Goal: Check status: Check status

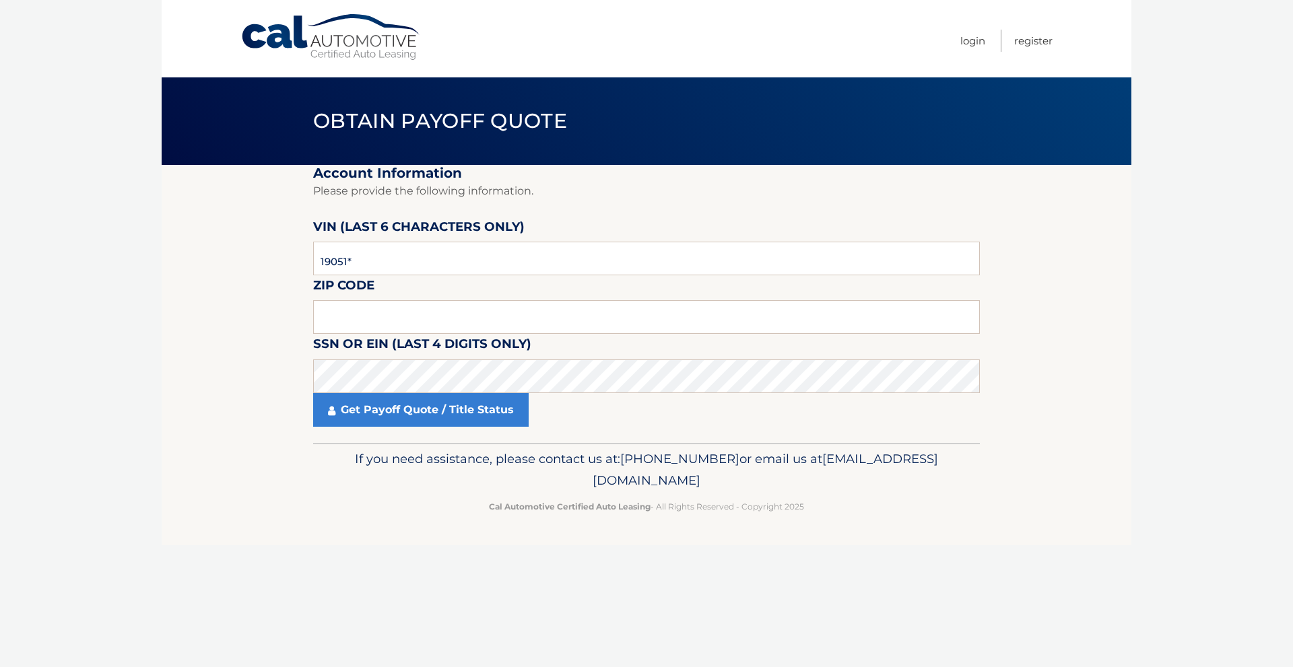
type input "190512"
click at [428, 313] on input "text" at bounding box center [646, 317] width 667 height 34
type input "01746"
click at [484, 416] on link "Get Payoff Quote / Title Status" at bounding box center [421, 410] width 216 height 34
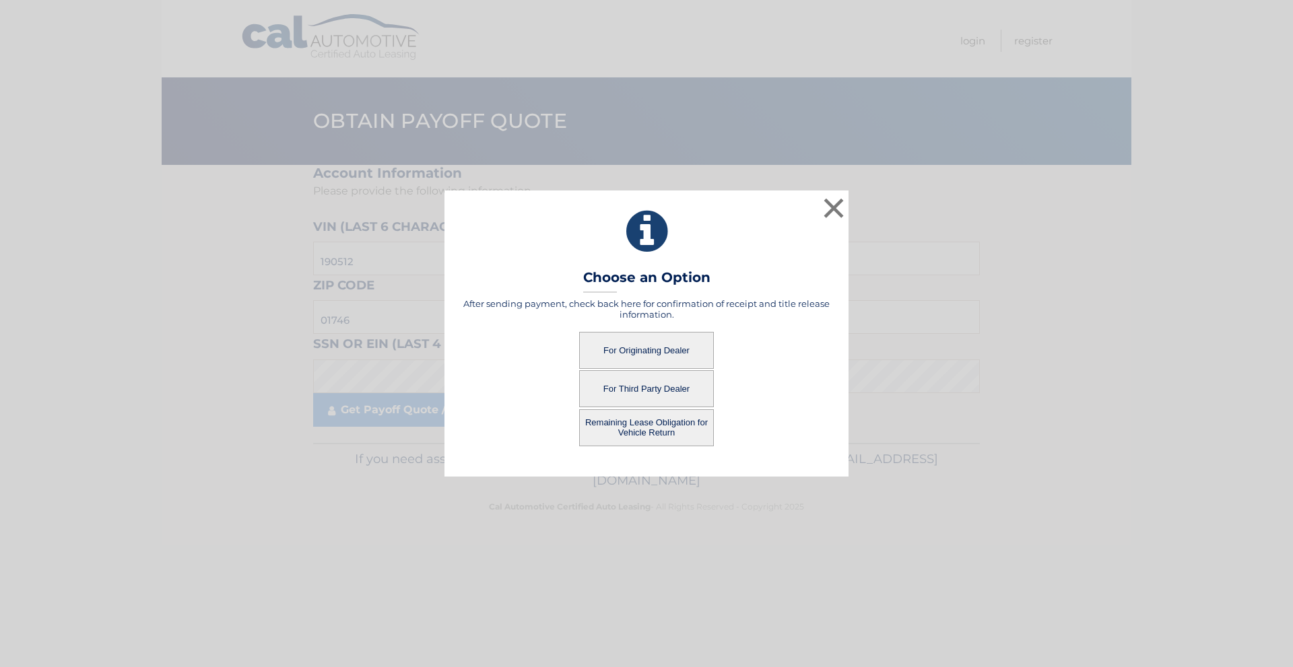
click at [663, 348] on button "For Originating Dealer" at bounding box center [646, 350] width 135 height 37
click at [671, 339] on button "For Originating Dealer" at bounding box center [646, 350] width 135 height 37
click at [603, 349] on button "For Originating Dealer" at bounding box center [646, 350] width 135 height 37
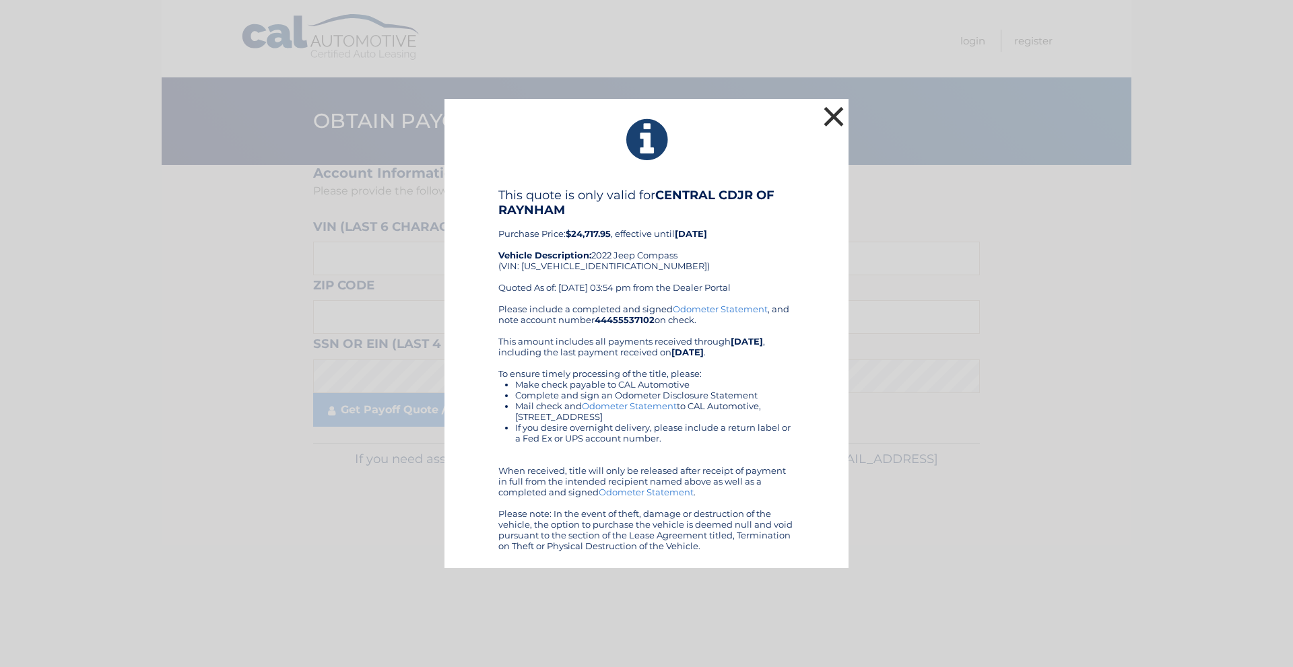
click at [836, 114] on button "×" at bounding box center [833, 116] width 27 height 27
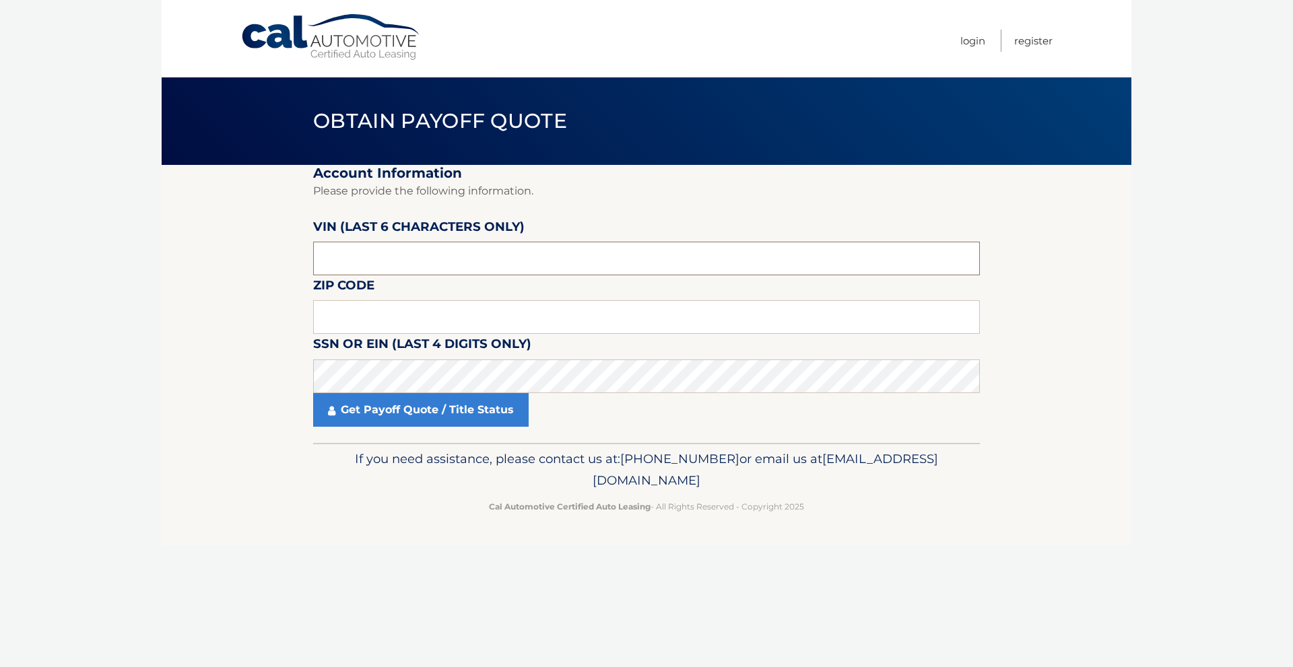
click at [468, 249] on input "text" at bounding box center [646, 259] width 667 height 34
type input "190512"
click at [487, 325] on input "text" at bounding box center [646, 317] width 667 height 34
type input "01746"
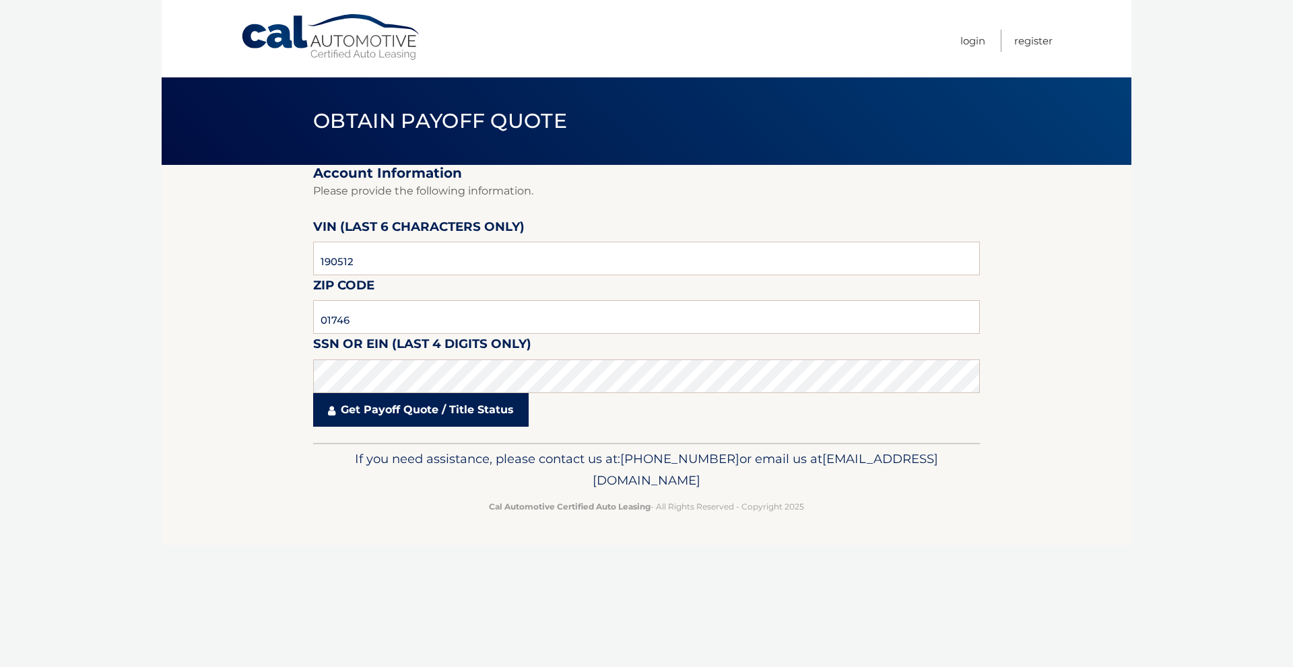
click at [500, 409] on link "Get Payoff Quote / Title Status" at bounding box center [421, 410] width 216 height 34
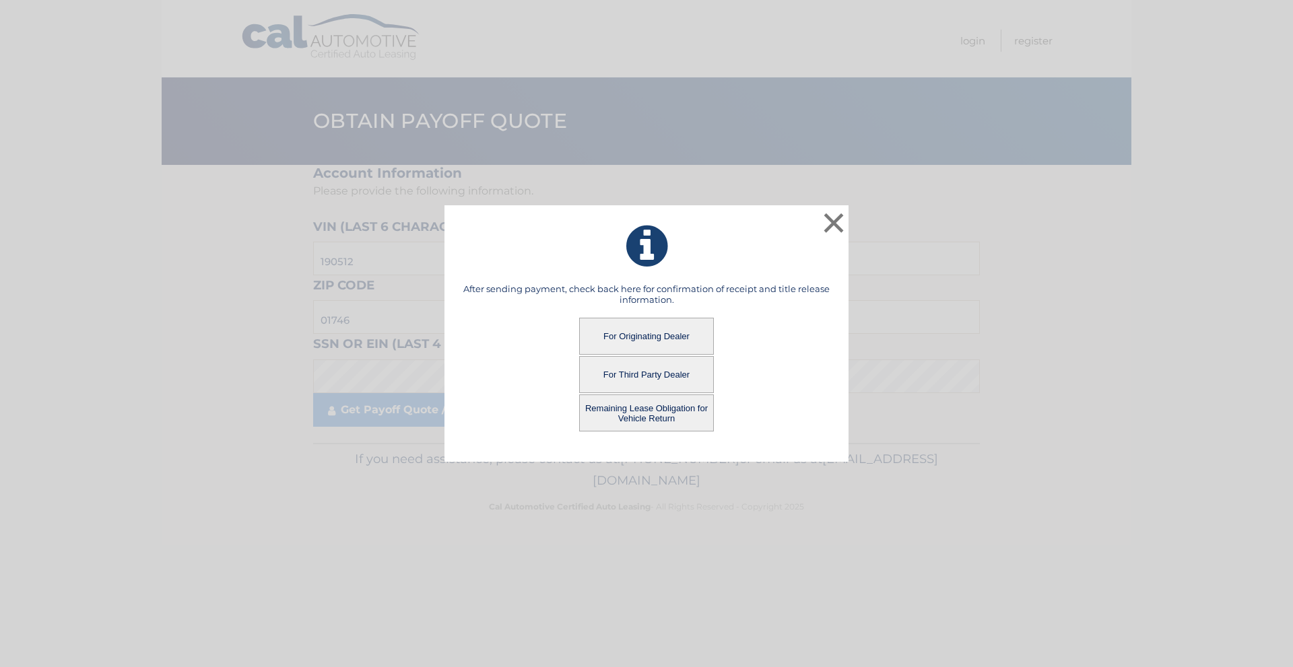
click at [625, 424] on button "Remaining Lease Obligation for Vehicle Return" at bounding box center [646, 413] width 135 height 37
click at [642, 413] on button "Remaining Lease Obligation for Vehicle Return" at bounding box center [646, 413] width 135 height 37
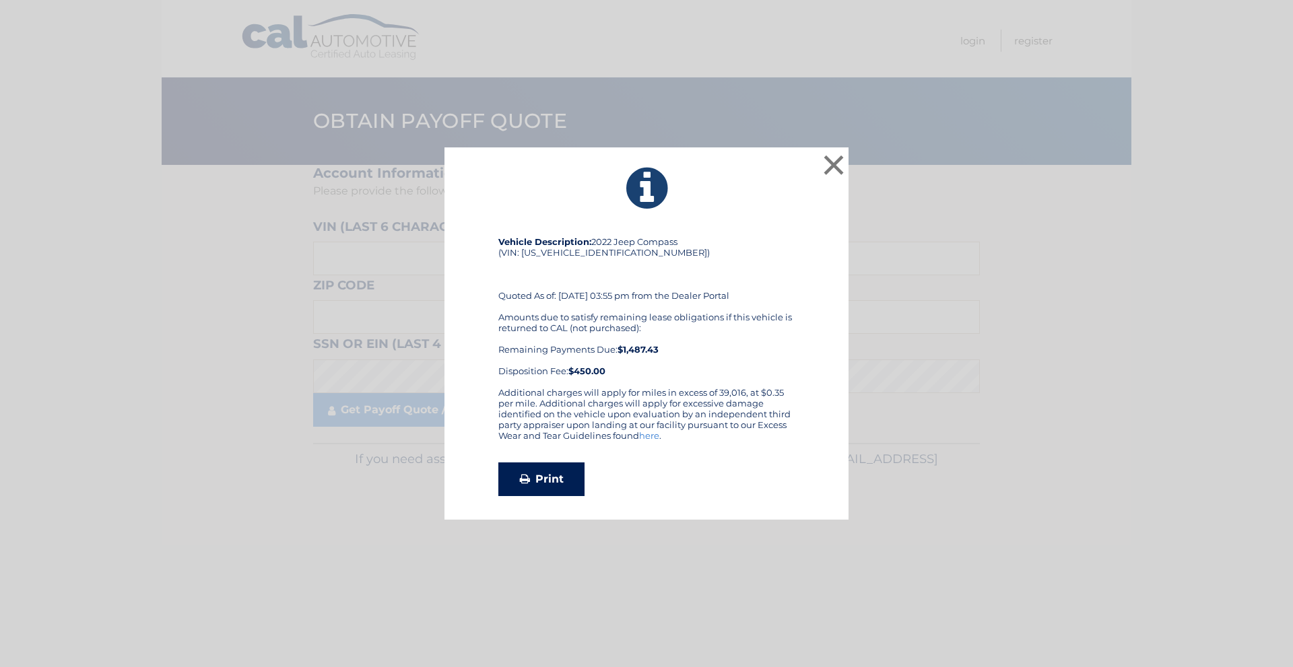
click at [545, 470] on link "Print" at bounding box center [541, 480] width 86 height 34
